Goal: Task Accomplishment & Management: Manage account settings

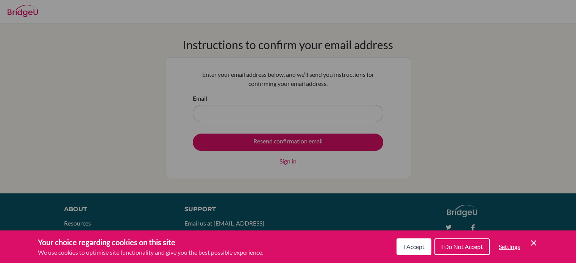
click at [455, 255] on div "I Accept I Do Not Accept Settings Cookie Control Close Icon" at bounding box center [468, 247] width 142 height 20
click at [458, 248] on span "I Do Not Accept" at bounding box center [462, 246] width 42 height 7
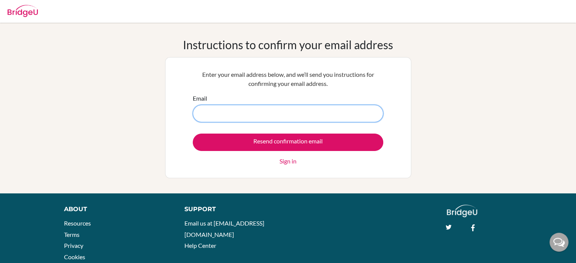
click at [333, 117] on input "Email" at bounding box center [288, 113] width 191 height 17
type input "240115@iss.school.fj"
click at [193, 134] on input "Resend confirmation email" at bounding box center [288, 142] width 191 height 17
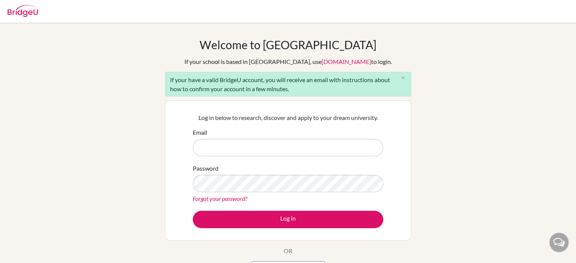
scroll to position [12, 0]
